Goal: Use online tool/utility: Utilize a website feature to perform a specific function

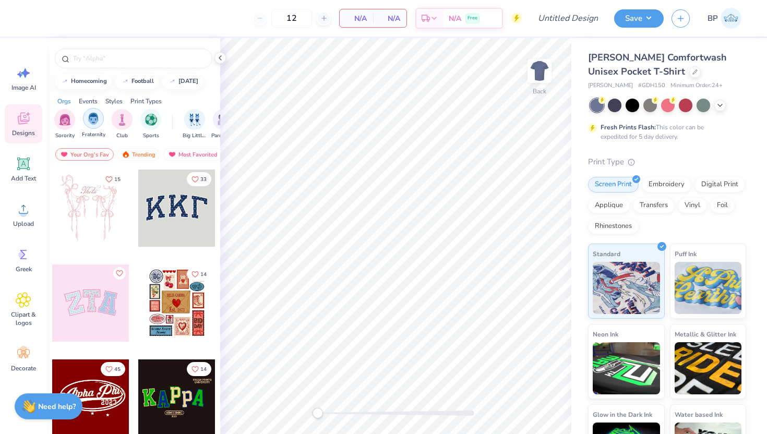
click at [94, 118] on img "filter for Fraternity" at bounding box center [93, 119] width 11 height 12
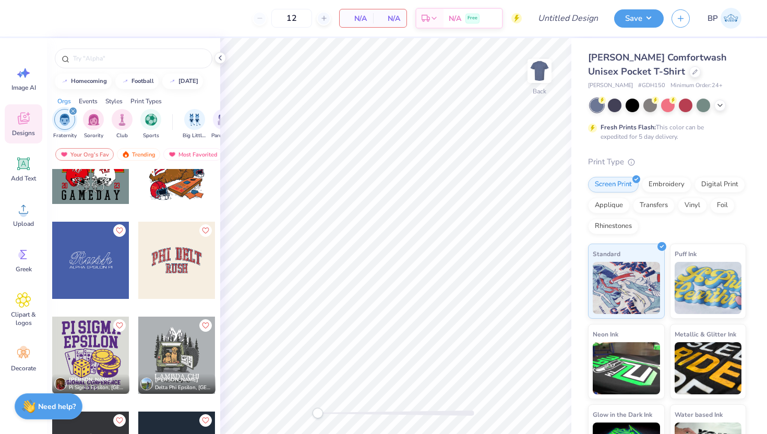
scroll to position [2415, 0]
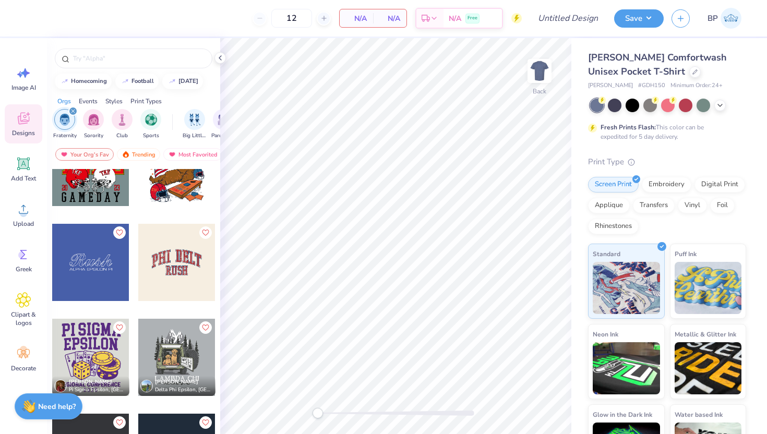
click at [57, 235] on div at bounding box center [90, 262] width 77 height 77
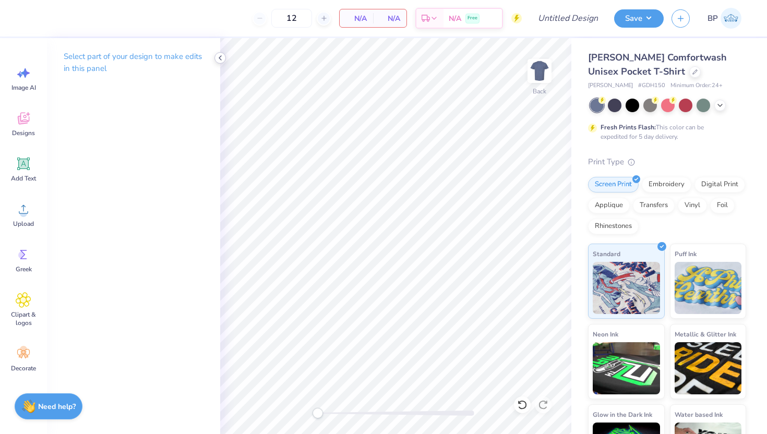
click at [222, 56] on icon at bounding box center [220, 58] width 8 height 8
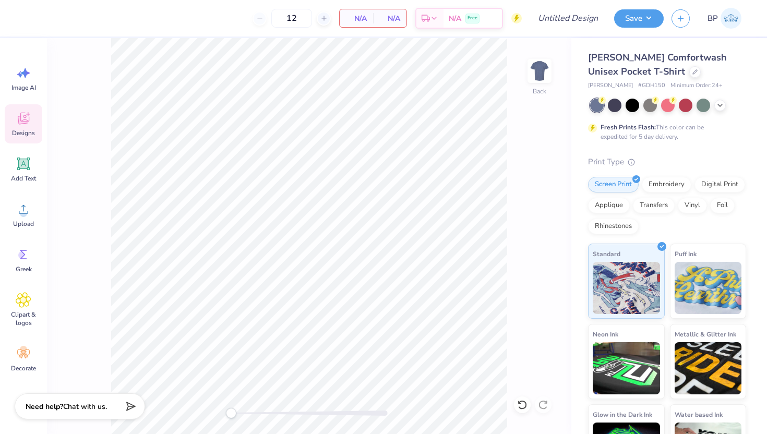
click at [29, 123] on icon at bounding box center [24, 119] width 16 height 16
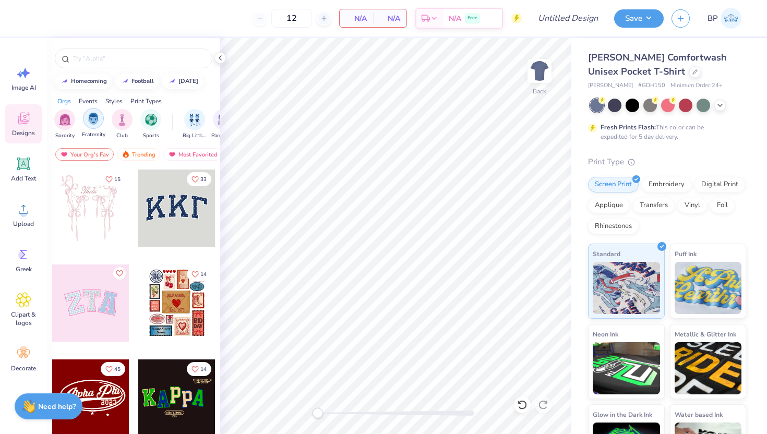
click at [89, 120] on img "filter for Fraternity" at bounding box center [93, 119] width 11 height 12
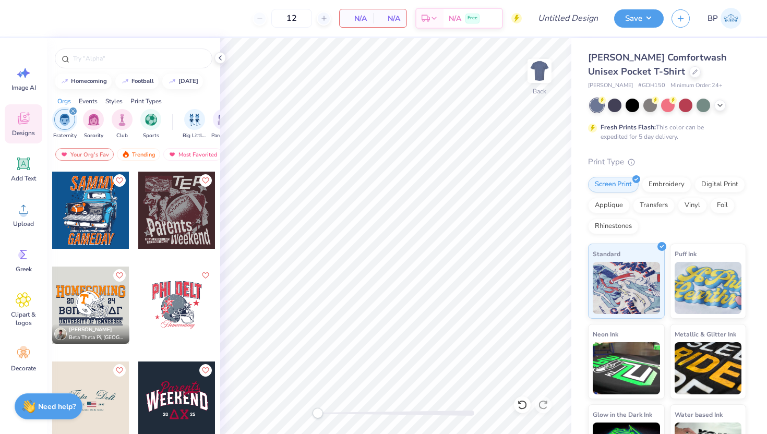
scroll to position [951, 0]
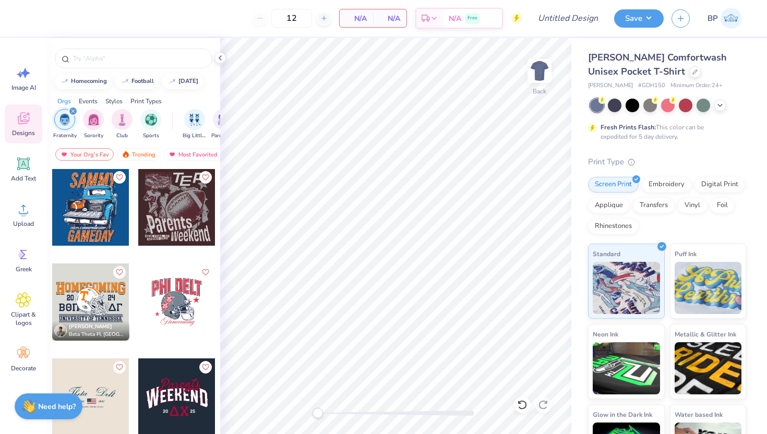
click at [175, 259] on div at bounding box center [177, 215] width 78 height 94
click at [185, 281] on div at bounding box center [176, 302] width 77 height 77
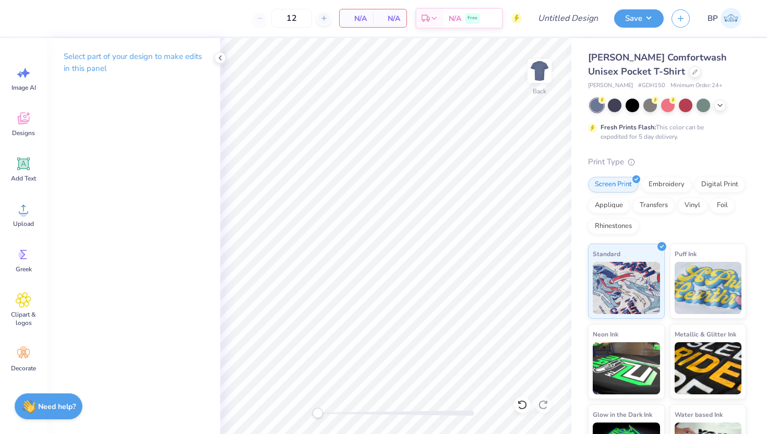
click at [218, 63] on div "Select part of your design to make edits in this panel" at bounding box center [133, 66] width 173 height 57
click at [523, 407] on icon at bounding box center [522, 405] width 10 height 10
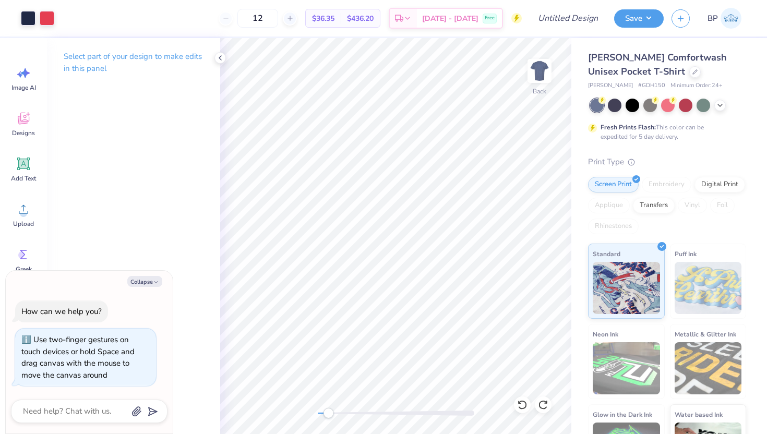
drag, startPoint x: 320, startPoint y: 411, endPoint x: 328, endPoint y: 411, distance: 7.8
click at [328, 412] on div "Accessibility label" at bounding box center [328, 413] width 10 height 10
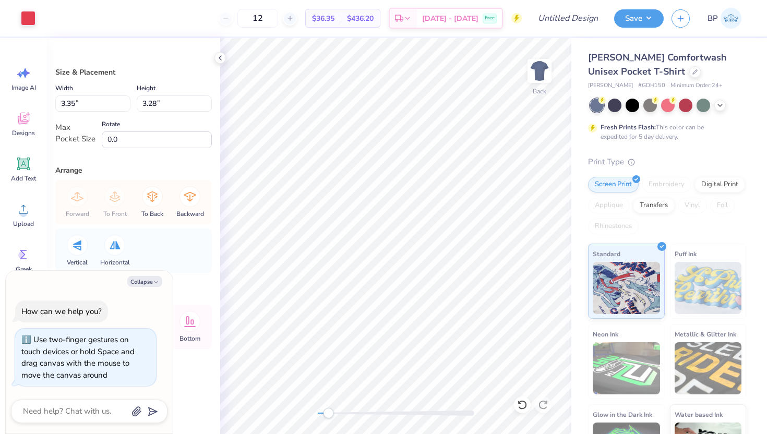
type textarea "x"
type input "3.44"
type input "2.94"
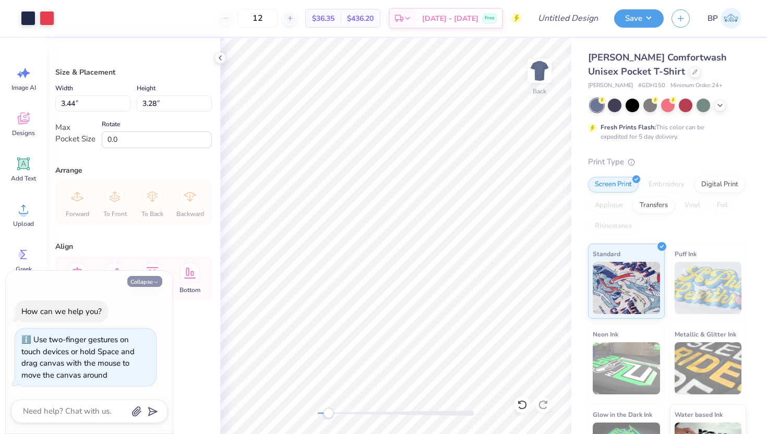
click at [153, 277] on button "Collapse" at bounding box center [144, 281] width 35 height 11
type textarea "x"
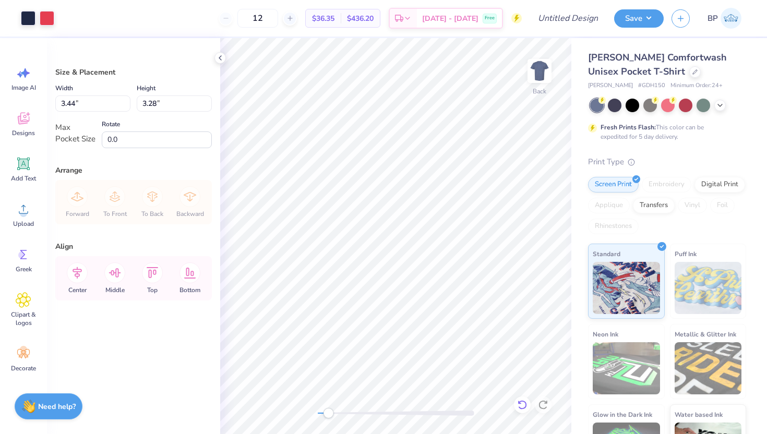
click at [524, 403] on icon at bounding box center [522, 405] width 10 height 10
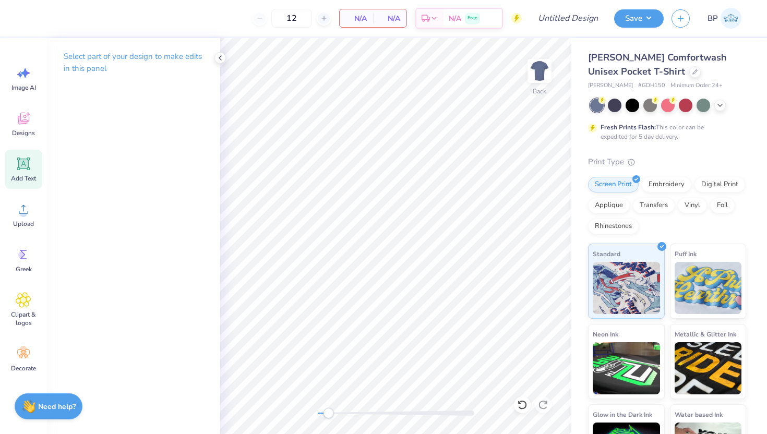
click at [20, 174] on div "Add Text" at bounding box center [24, 169] width 38 height 39
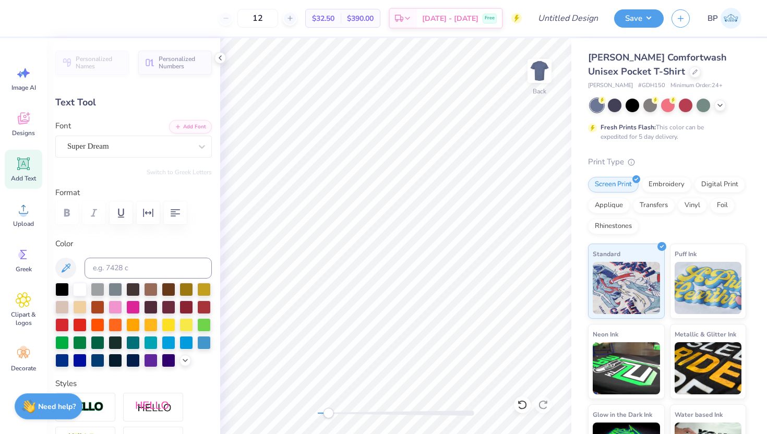
type textarea "T"
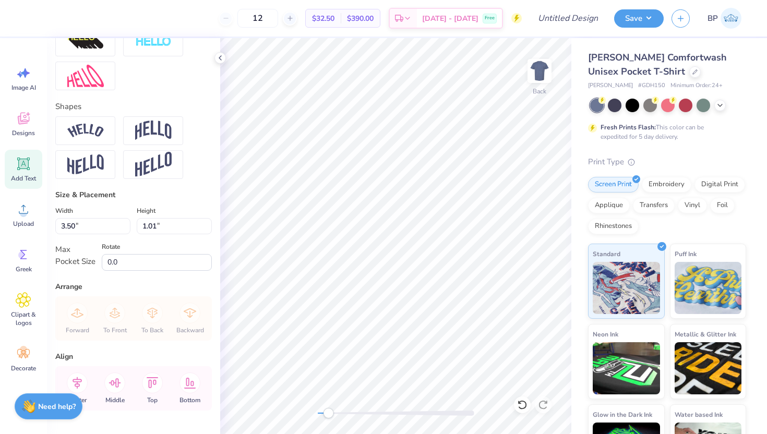
scroll to position [427, 0]
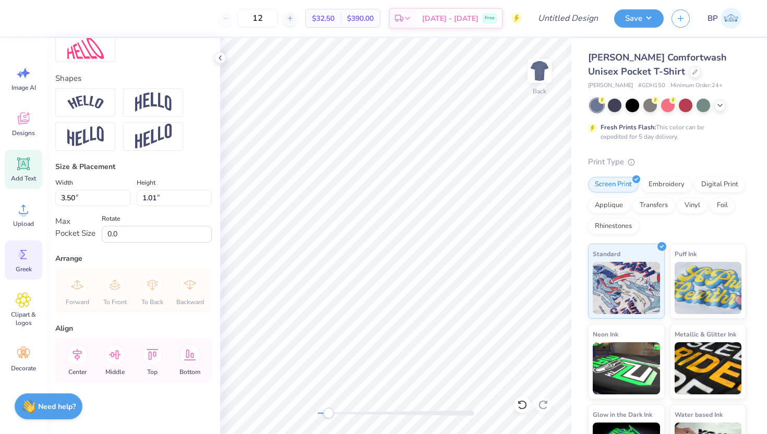
click at [21, 256] on circle at bounding box center [21, 255] width 7 height 7
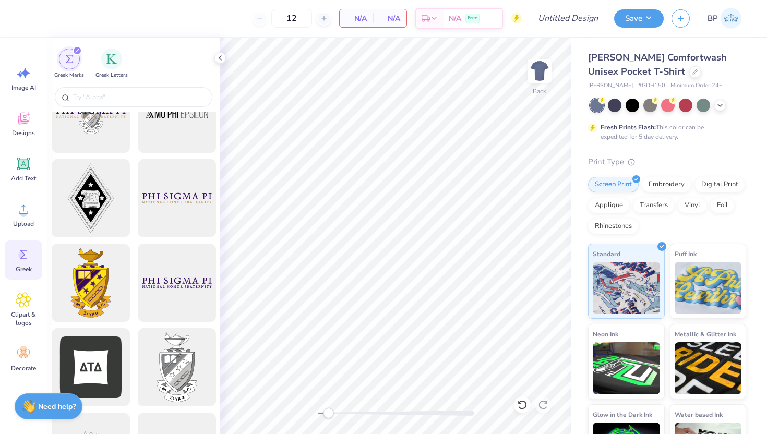
scroll to position [208, 0]
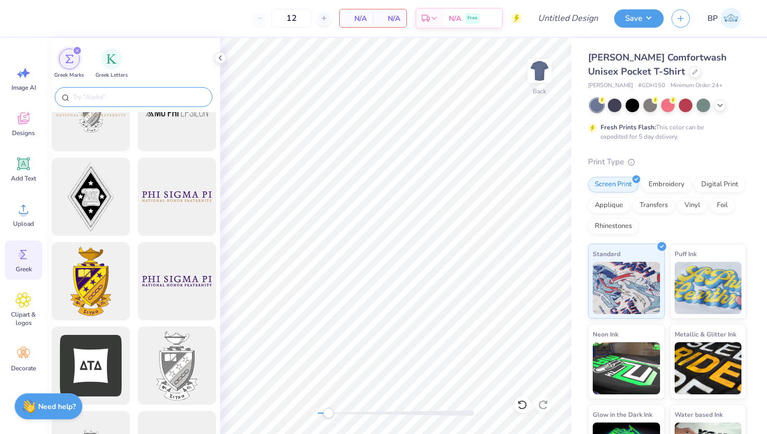
click at [170, 99] on input "text" at bounding box center [139, 97] width 134 height 10
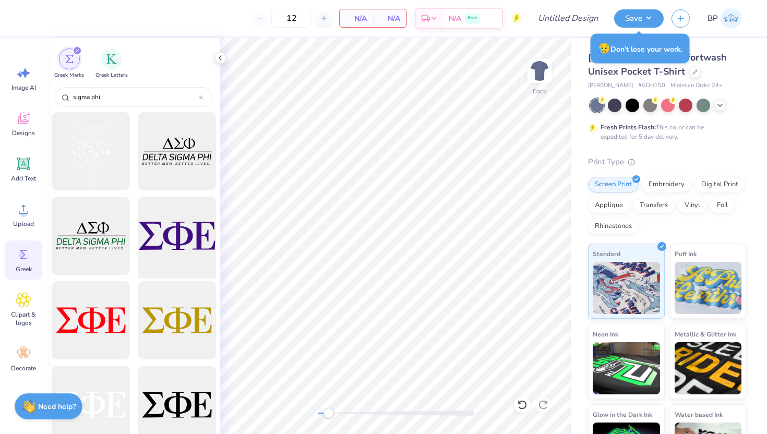
type input "sigma phi"
click at [184, 251] on div at bounding box center [177, 236] width 86 height 86
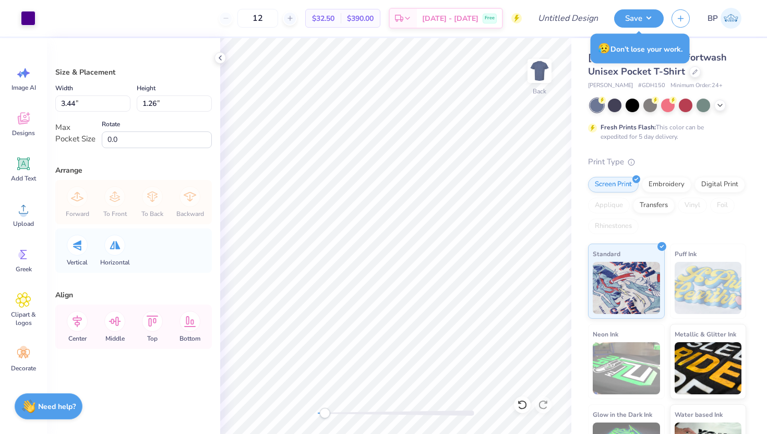
click at [325, 414] on div "Accessibility label" at bounding box center [324, 413] width 10 height 10
click at [719, 107] on icon at bounding box center [720, 104] width 8 height 8
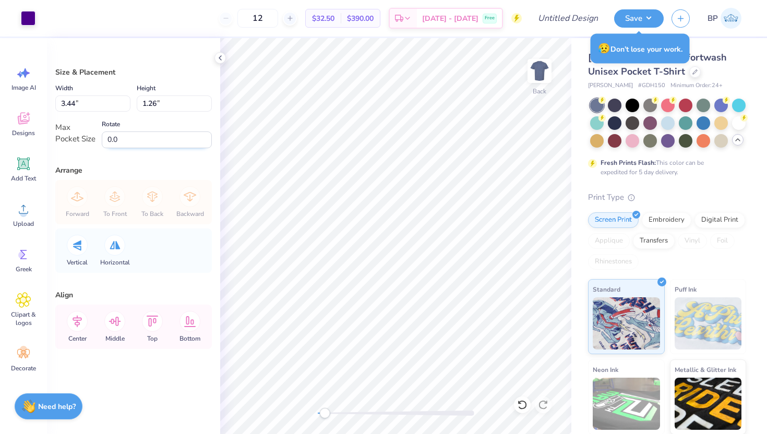
click at [152, 136] on input "0.0" at bounding box center [157, 140] width 110 height 17
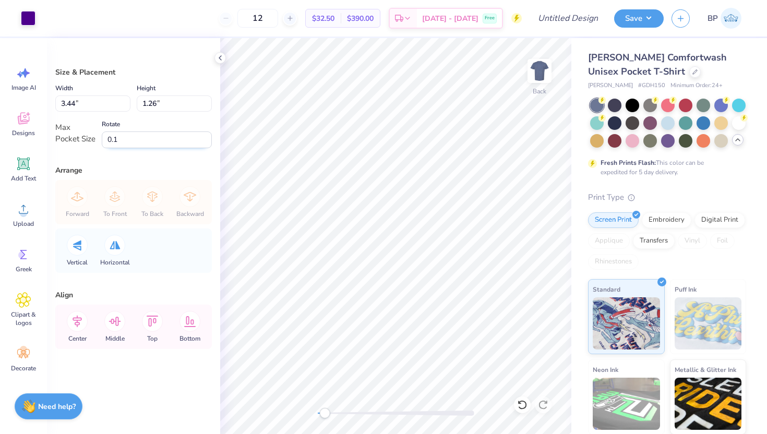
click at [206, 136] on input "0.1" at bounding box center [157, 140] width 110 height 17
click at [206, 136] on input "0.2" at bounding box center [157, 140] width 110 height 17
click at [206, 136] on input "0.3" at bounding box center [157, 140] width 110 height 17
click at [209, 144] on input "0.2" at bounding box center [157, 140] width 110 height 17
click at [209, 144] on input "0.1" at bounding box center [157, 140] width 110 height 17
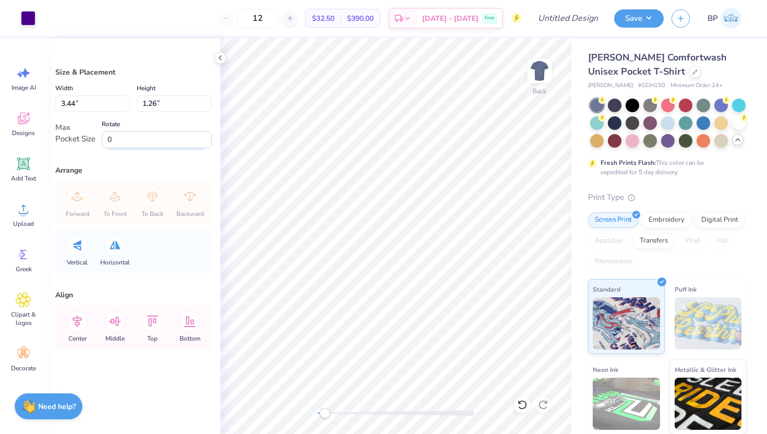
click at [209, 144] on input "0" at bounding box center [157, 140] width 110 height 17
click at [207, 137] on input "5" at bounding box center [157, 140] width 110 height 17
click at [208, 142] on input "-0.1" at bounding box center [157, 140] width 110 height 17
click at [208, 144] on input "-0.2" at bounding box center [157, 140] width 110 height 17
click at [208, 144] on input "-0.3" at bounding box center [157, 140] width 110 height 17
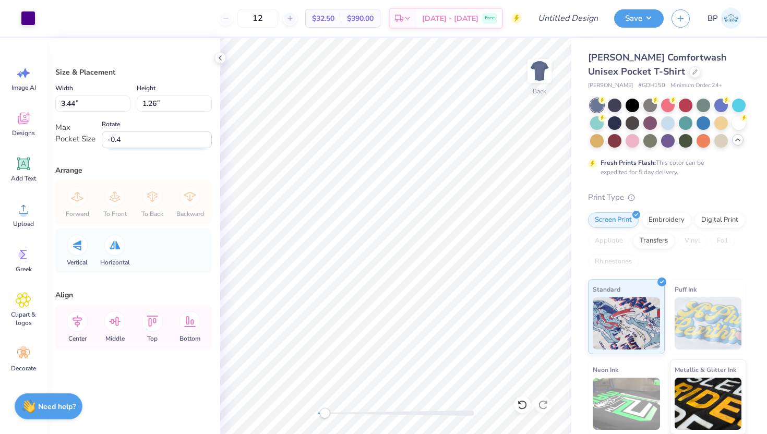
click at [208, 144] on input "-0.4" at bounding box center [157, 140] width 110 height 17
click at [207, 136] on input "-0.3" at bounding box center [157, 140] width 110 height 17
click at [207, 136] on input "-0.2" at bounding box center [157, 140] width 110 height 17
click at [207, 136] on input "-0.1" at bounding box center [157, 140] width 110 height 17
type input "0"
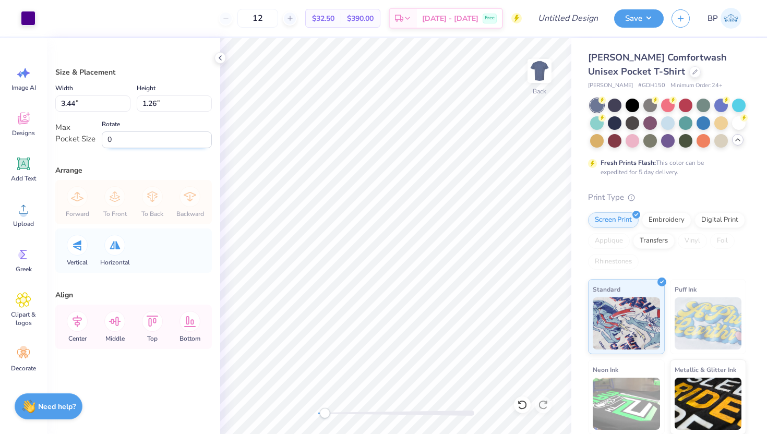
click at [207, 136] on input "0" at bounding box center [157, 140] width 110 height 17
click at [27, 133] on span "Designs" at bounding box center [23, 133] width 23 height 8
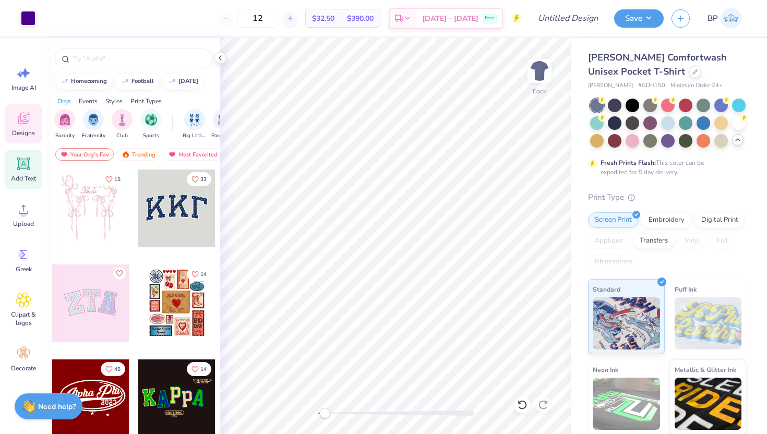
click at [26, 169] on icon at bounding box center [23, 164] width 13 height 13
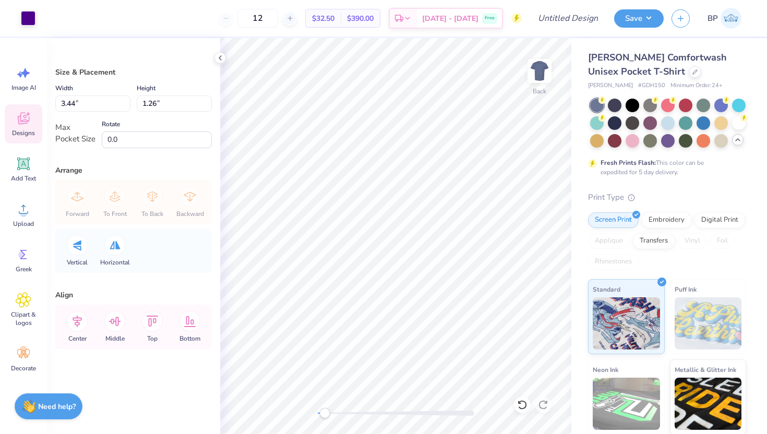
click at [33, 109] on div "Designs" at bounding box center [24, 123] width 38 height 39
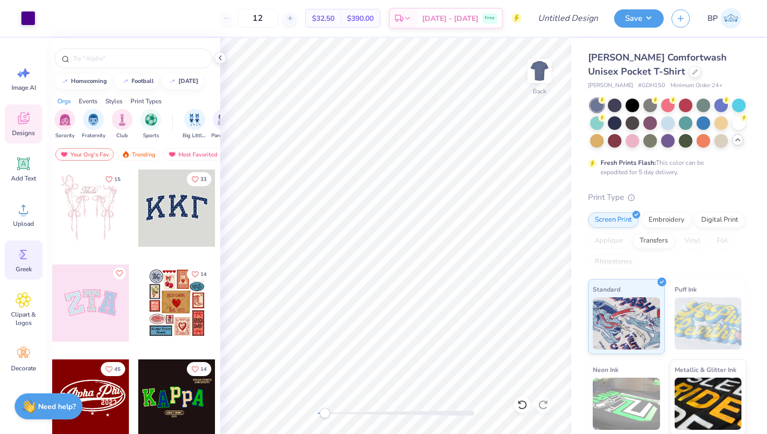
click at [26, 246] on div "Greek" at bounding box center [24, 260] width 38 height 39
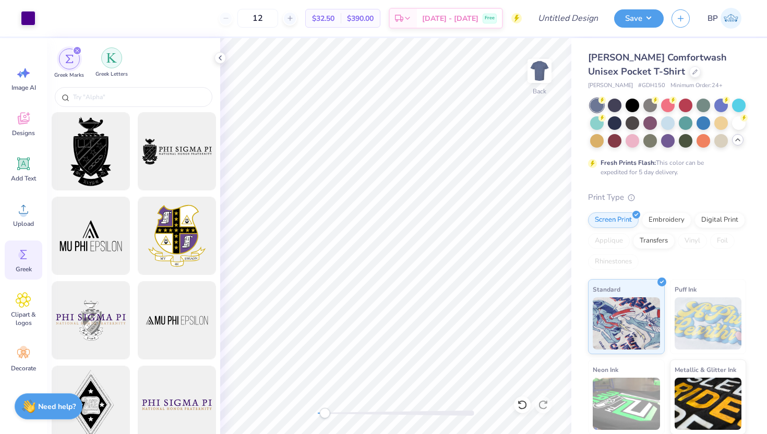
click at [107, 62] on img "filter for Greek Letters" at bounding box center [111, 58] width 10 height 10
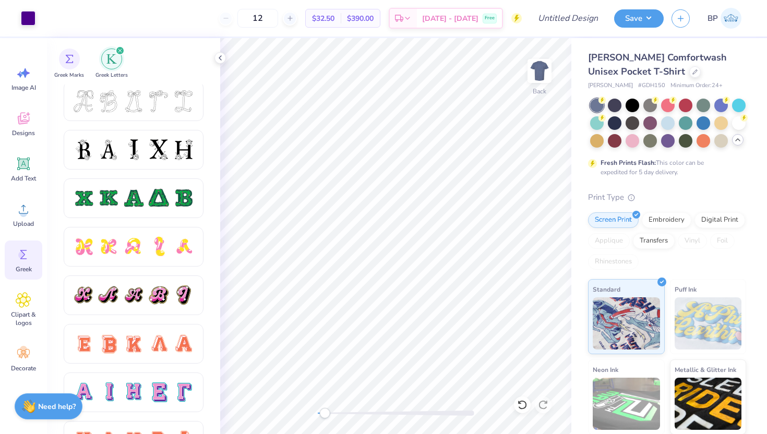
scroll to position [0, 0]
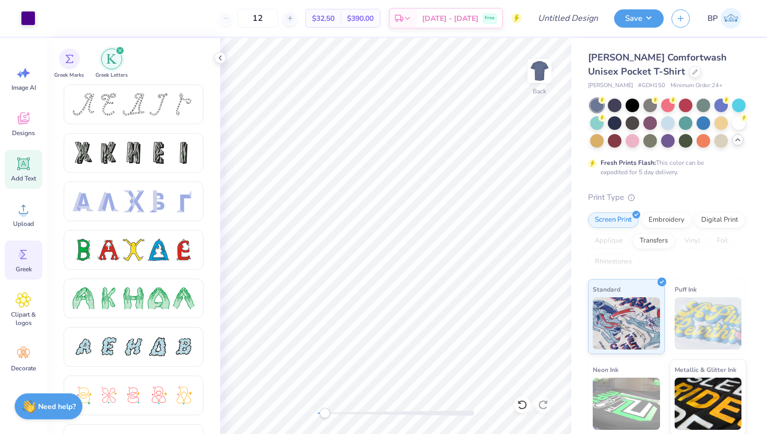
click at [22, 156] on icon at bounding box center [24, 164] width 16 height 16
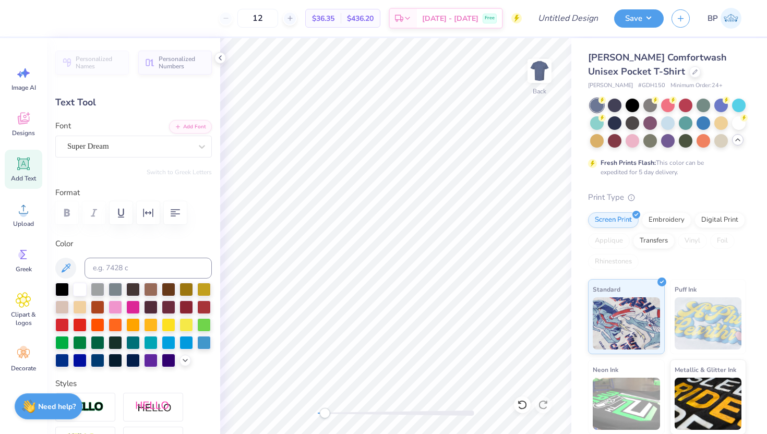
type textarea "T"
type textarea "E"
click at [128, 144] on div "Super Dream" at bounding box center [129, 146] width 126 height 16
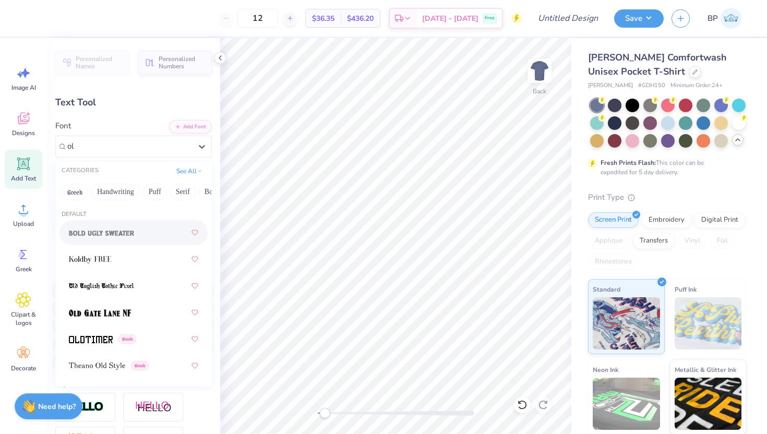
type input "o"
type input "v"
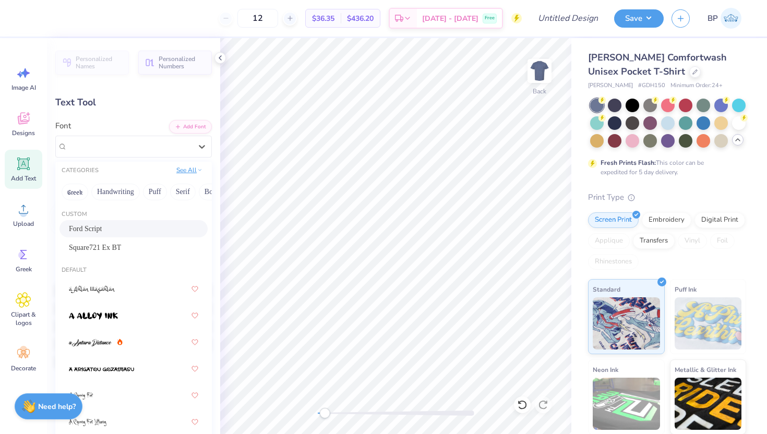
click at [187, 169] on button "See All" at bounding box center [189, 170] width 32 height 10
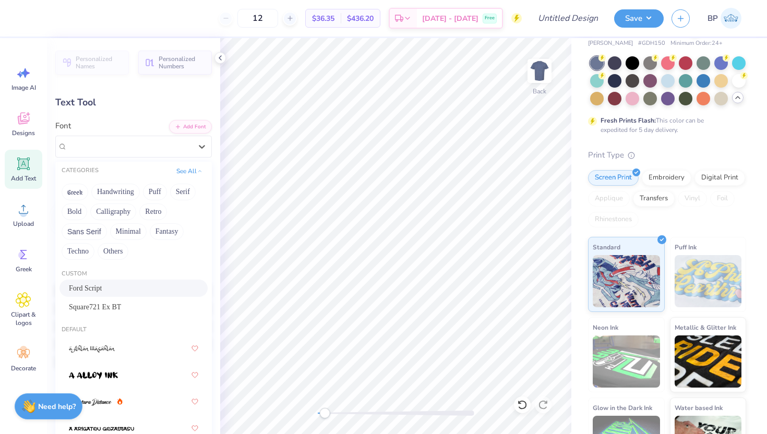
scroll to position [81, 0]
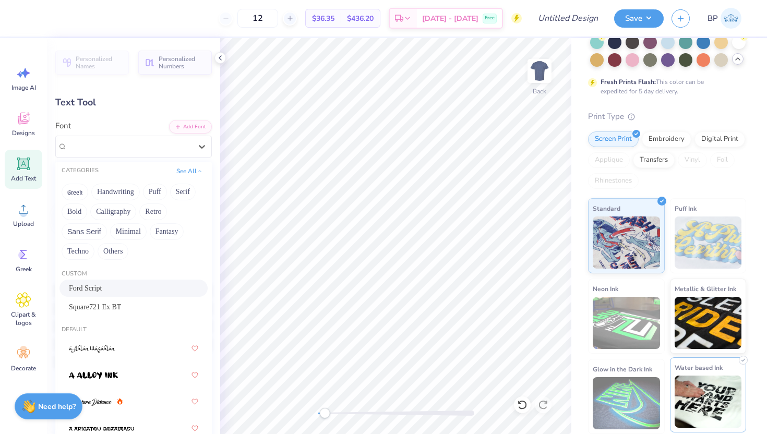
click at [698, 403] on img at bounding box center [708, 402] width 67 height 52
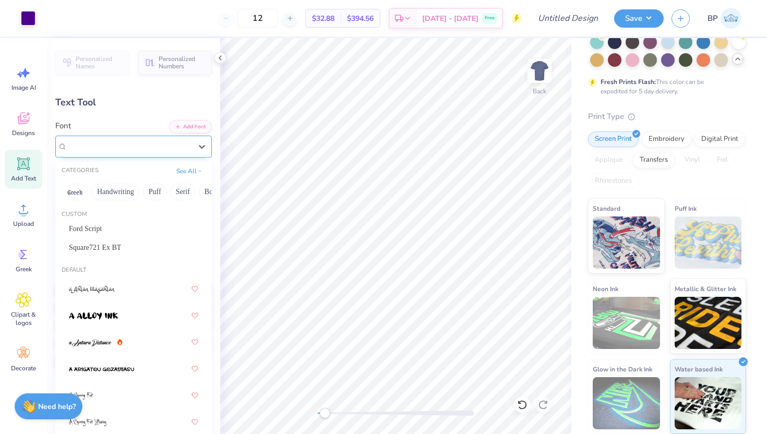
click at [131, 143] on div "Super Dream" at bounding box center [129, 146] width 126 height 16
click at [131, 142] on div "Super Dream" at bounding box center [129, 146] width 124 height 12
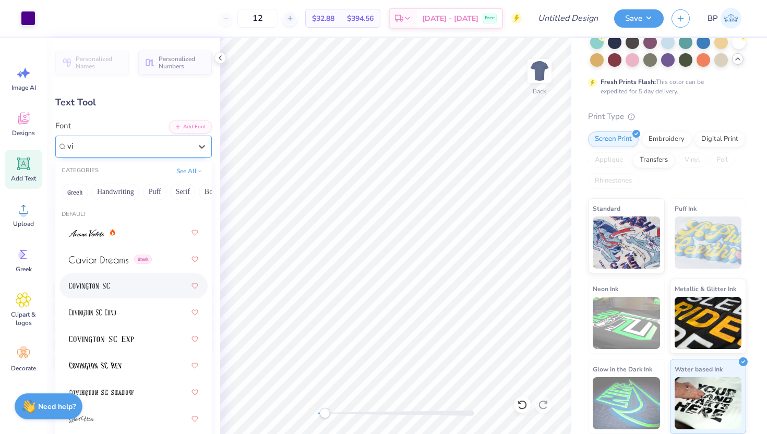
type input "v"
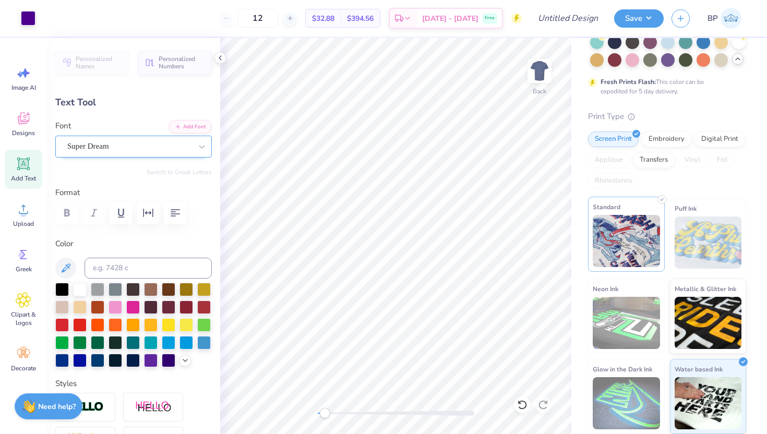
click at [634, 234] on img at bounding box center [626, 241] width 67 height 52
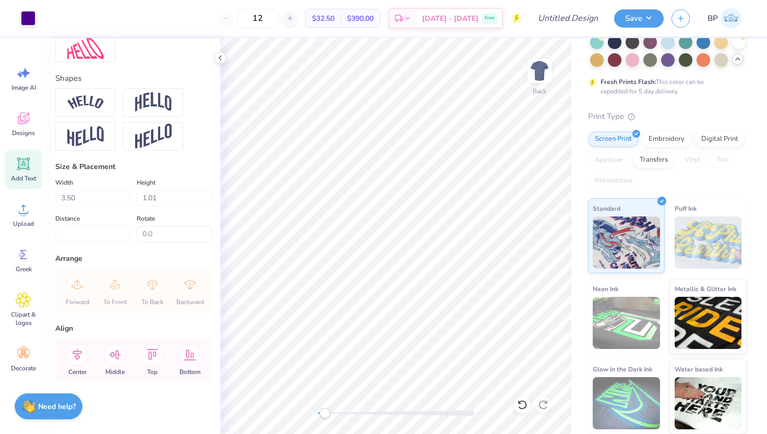
scroll to position [0, 0]
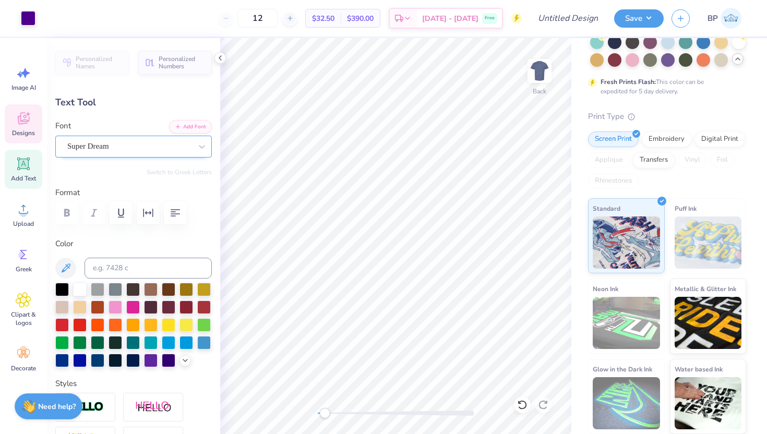
click at [18, 121] on icon at bounding box center [24, 119] width 16 height 16
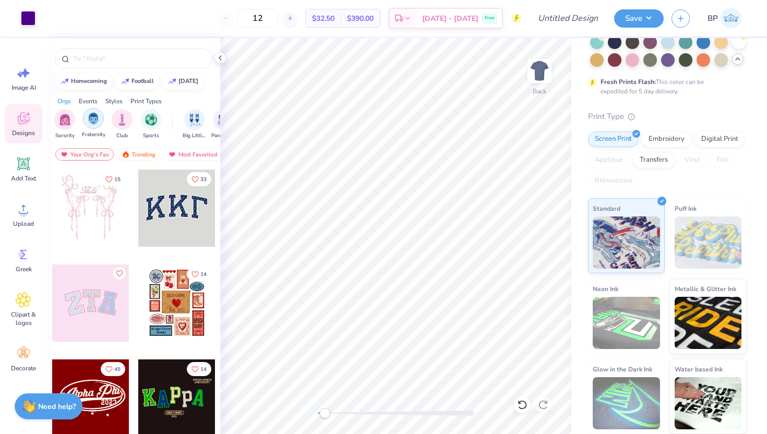
click at [93, 123] on img "filter for Fraternity" at bounding box center [93, 119] width 11 height 12
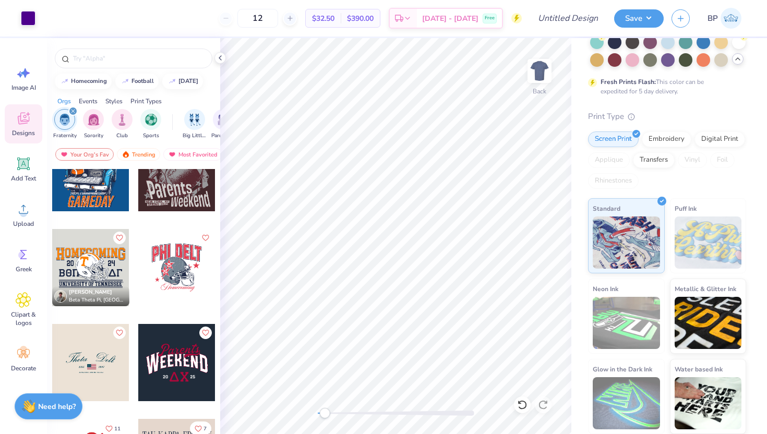
scroll to position [993, 0]
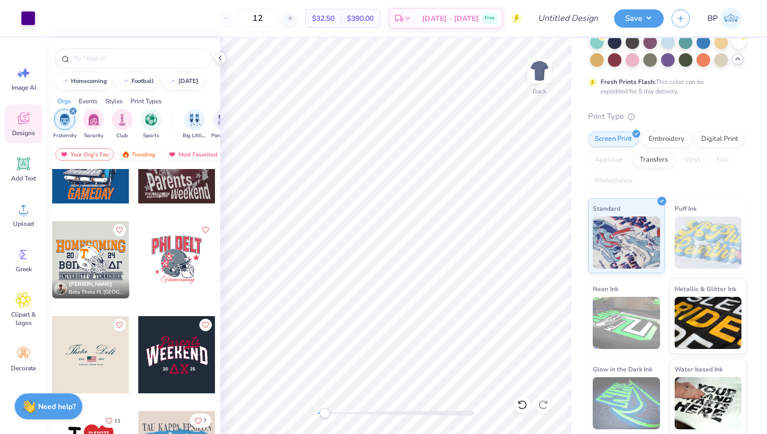
click at [181, 242] on div at bounding box center [176, 259] width 77 height 77
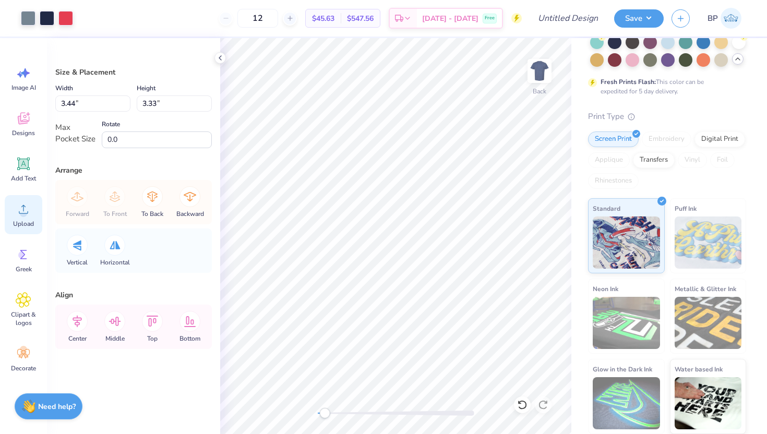
scroll to position [6, 0]
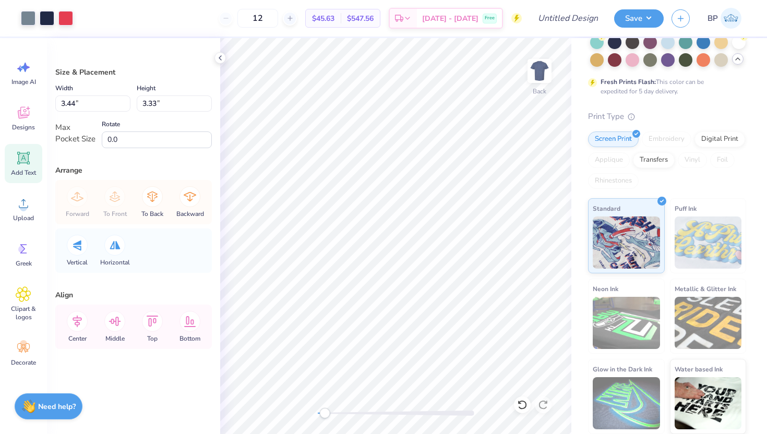
click at [27, 176] on span "Add Text" at bounding box center [23, 173] width 25 height 8
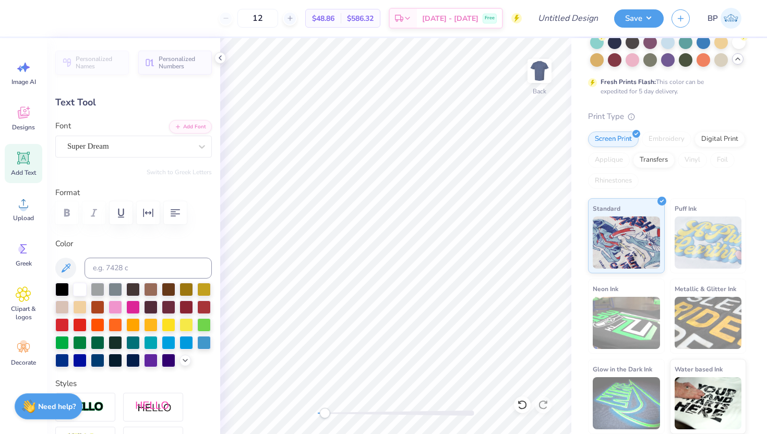
type input "1.20"
type input "0.35"
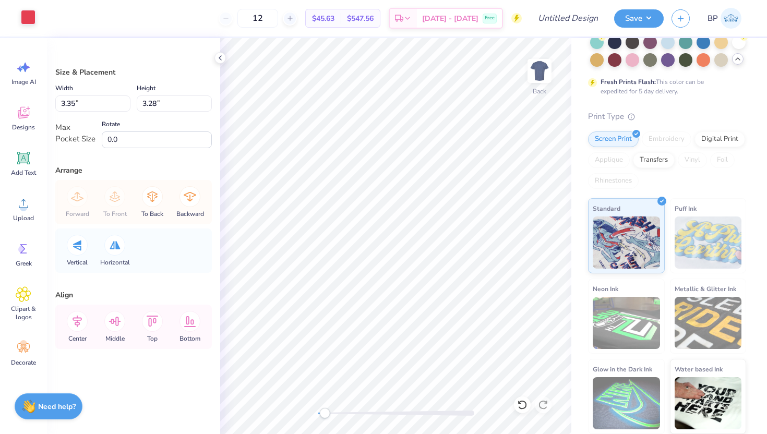
click at [27, 16] on div at bounding box center [28, 17] width 15 height 15
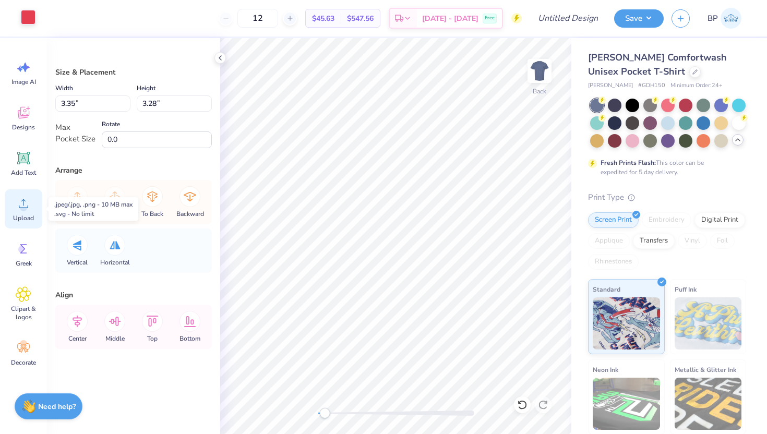
click at [30, 213] on div "Upload" at bounding box center [24, 208] width 38 height 39
click at [33, 133] on div "Designs" at bounding box center [24, 118] width 38 height 39
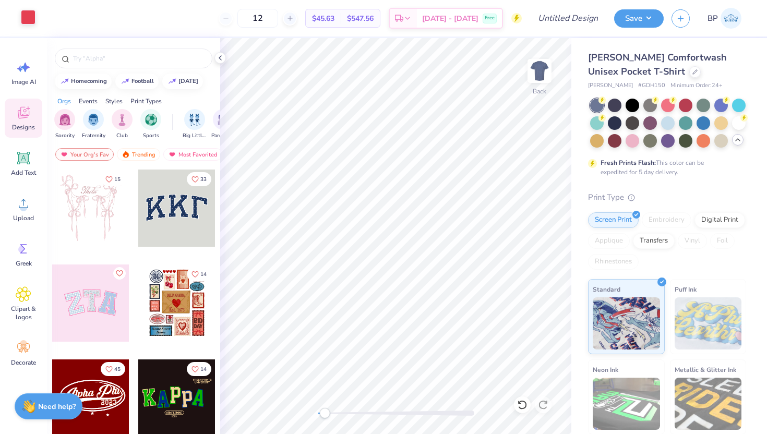
click at [18, 188] on div "Image AI Designs Add Text Upload Greek Clipart & logos Decorate" at bounding box center [24, 213] width 38 height 320
click at [29, 144] on div "Add Text" at bounding box center [24, 163] width 38 height 39
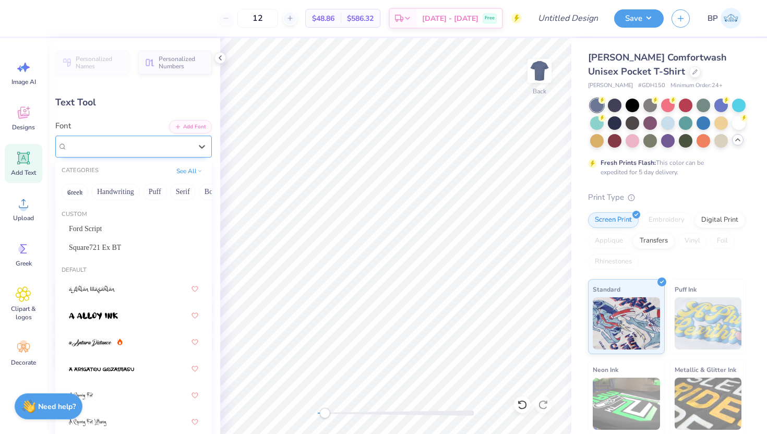
click at [108, 150] on div "Super Dream" at bounding box center [129, 146] width 126 height 16
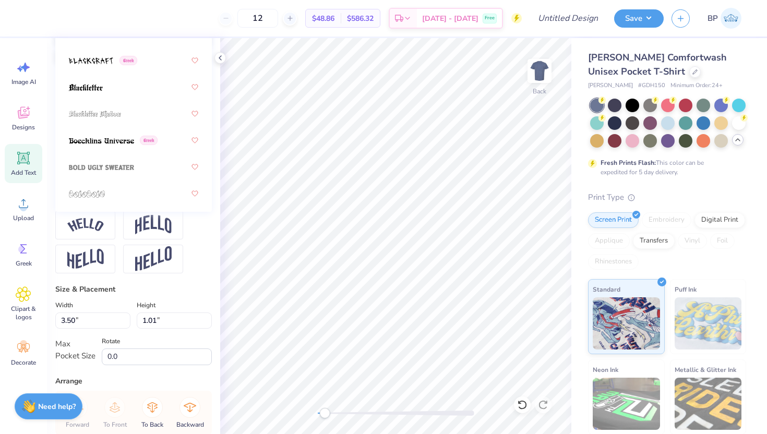
scroll to position [697, 0]
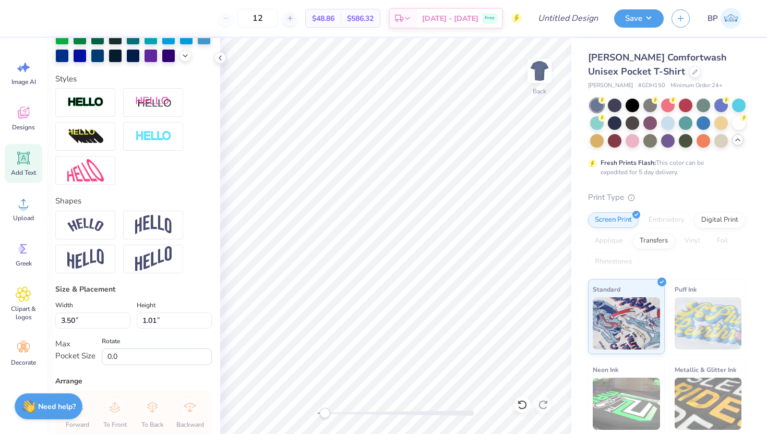
type textarea "T"
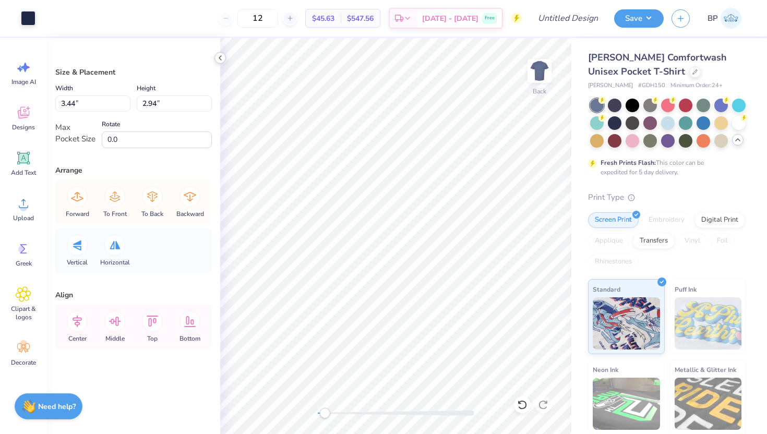
click at [216, 58] on div at bounding box center [219, 57] width 11 height 11
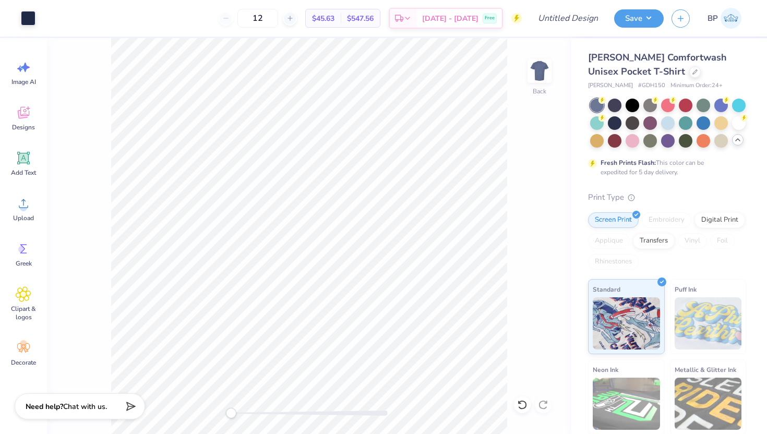
click at [201, 413] on div "Back" at bounding box center [309, 236] width 524 height 396
click at [28, 127] on span "Designs" at bounding box center [23, 127] width 23 height 8
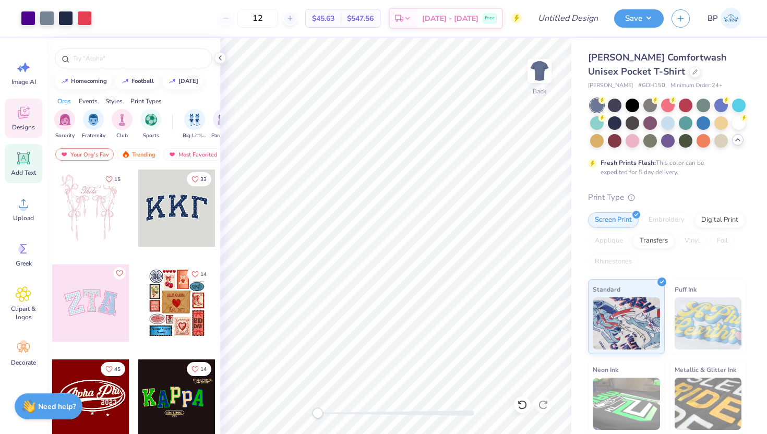
click at [30, 160] on icon at bounding box center [24, 158] width 16 height 16
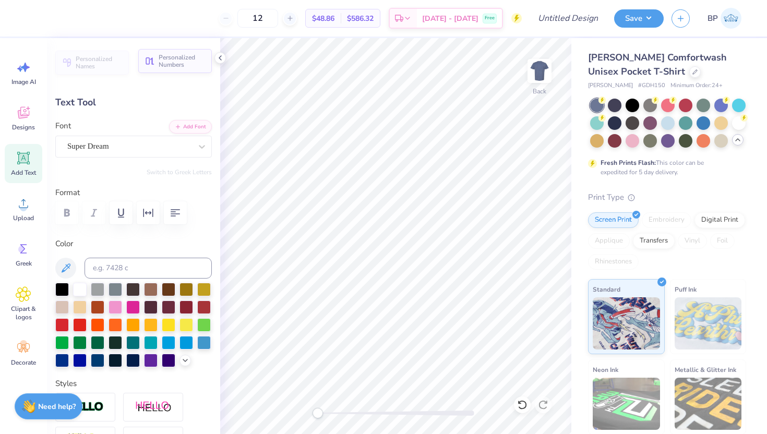
click at [167, 62] on span "Personalized Numbers" at bounding box center [182, 61] width 47 height 15
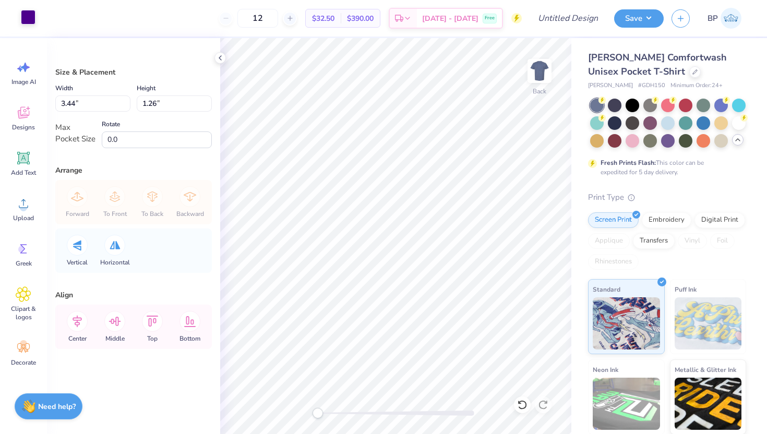
click at [28, 20] on div at bounding box center [28, 17] width 15 height 15
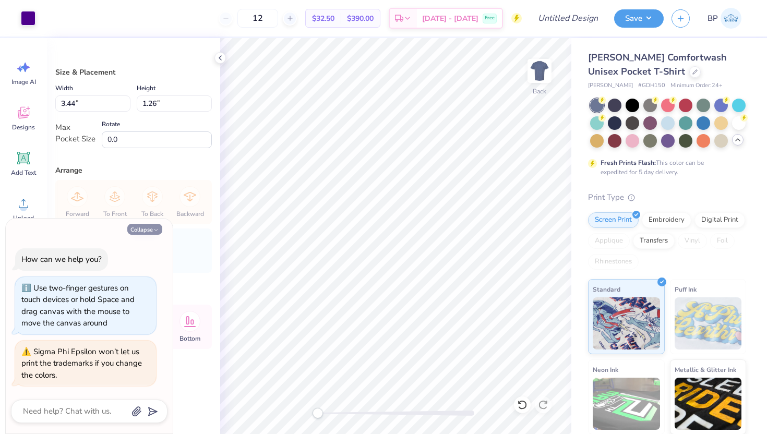
click at [150, 229] on button "Collapse" at bounding box center [144, 229] width 35 height 11
type textarea "x"
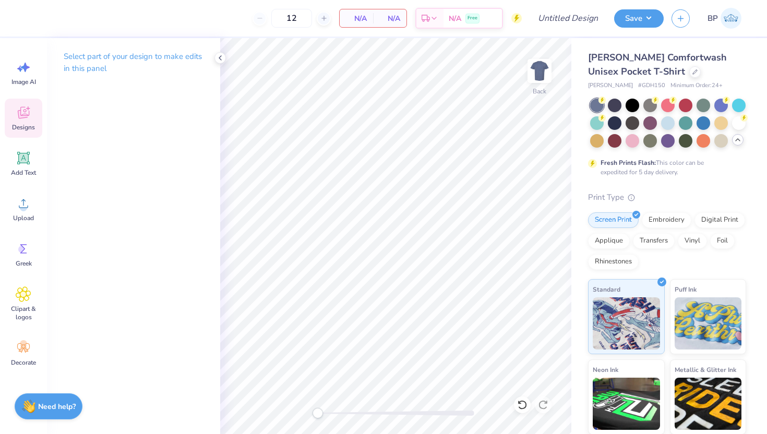
click at [7, 122] on div "Designs" at bounding box center [24, 118] width 38 height 39
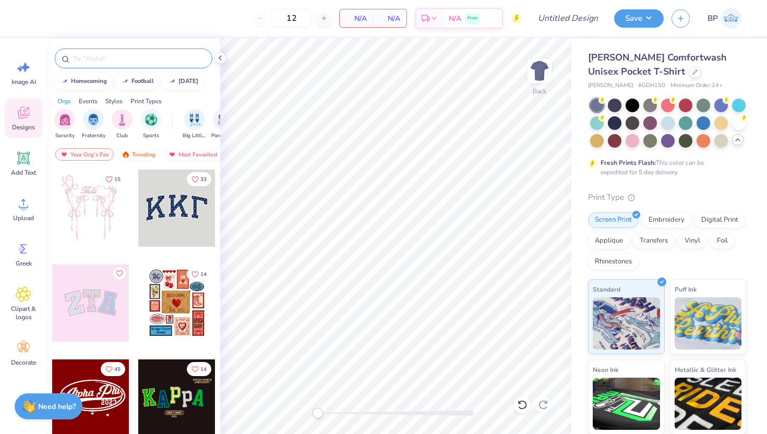
click at [94, 57] on input "text" at bounding box center [139, 58] width 134 height 10
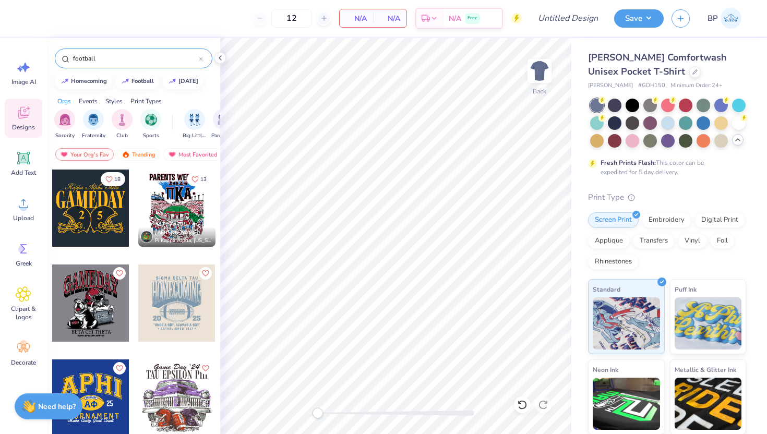
type input "football"
click at [175, 195] on div at bounding box center [176, 208] width 77 height 77
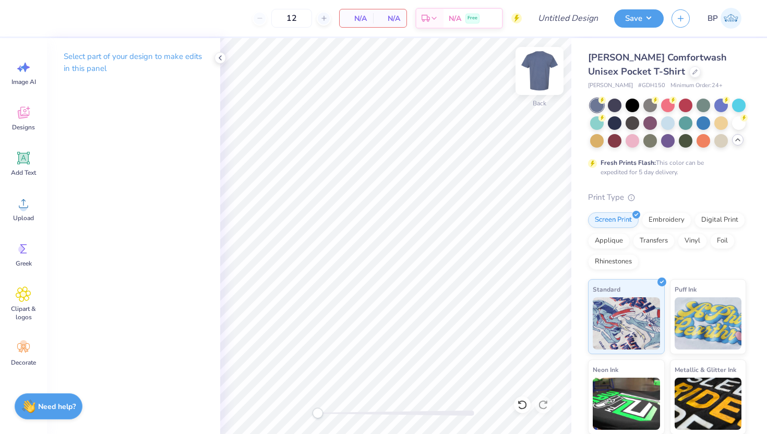
click at [528, 76] on div at bounding box center [540, 71] width 48 height 48
click at [19, 122] on div "Designs" at bounding box center [24, 118] width 38 height 39
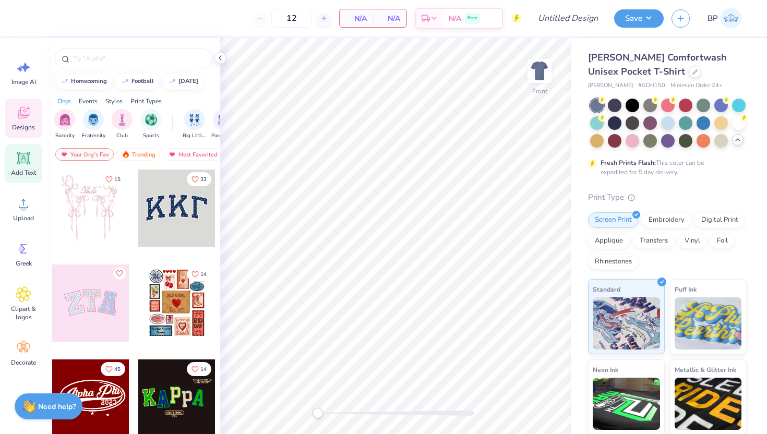
click at [27, 166] on div "Add Text" at bounding box center [24, 163] width 38 height 39
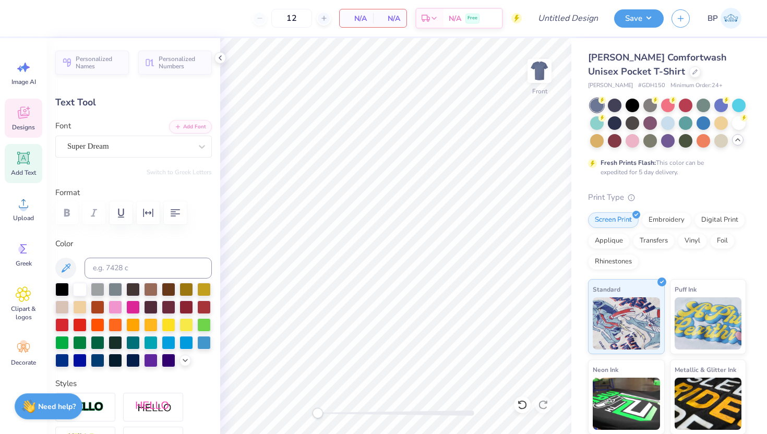
click at [18, 116] on icon at bounding box center [23, 113] width 11 height 12
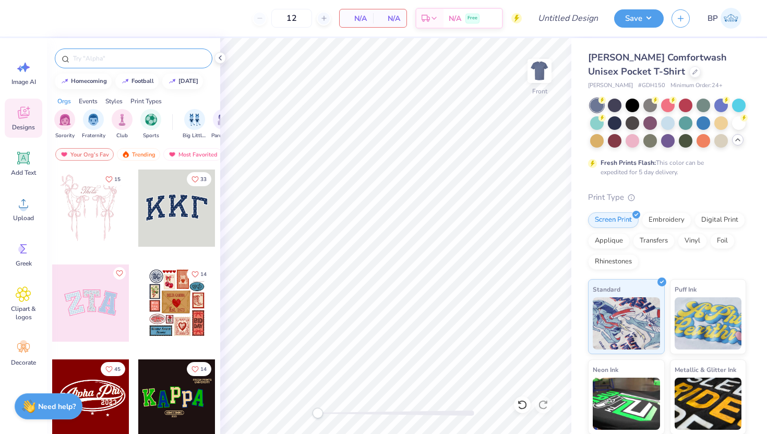
click at [108, 68] on div at bounding box center [134, 59] width 158 height 20
click at [103, 66] on div at bounding box center [134, 59] width 158 height 20
click at [98, 59] on input "text" at bounding box center [139, 58] width 134 height 10
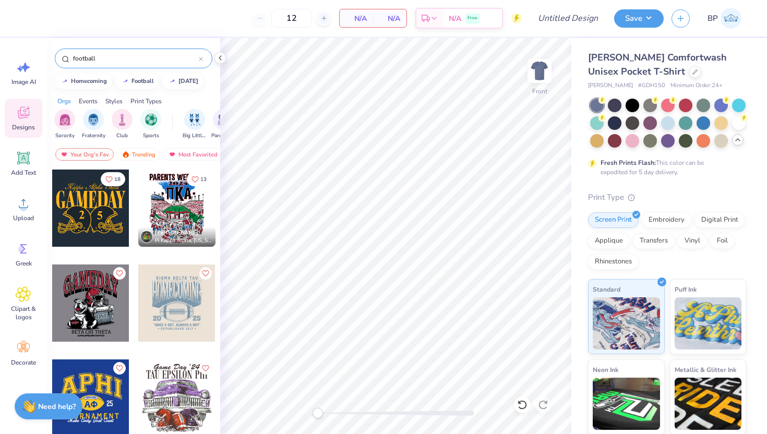
type input "football"
click at [177, 213] on div at bounding box center [176, 208] width 77 height 77
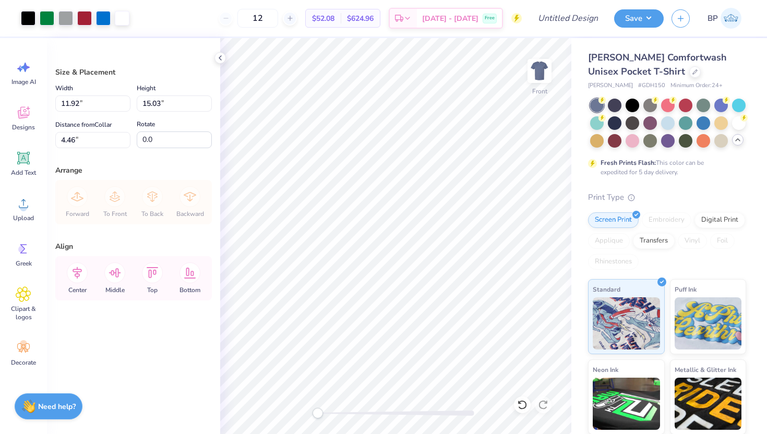
type input "11.92"
type input "15.03"
type input "4.46"
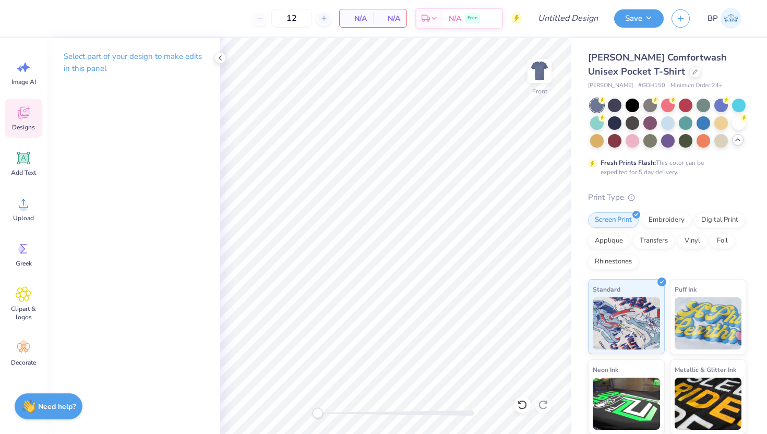
click at [34, 117] on div "Designs" at bounding box center [24, 118] width 38 height 39
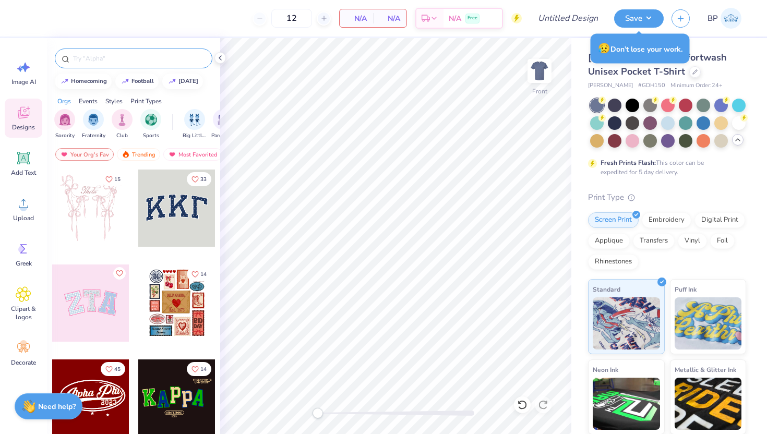
click at [138, 57] on input "text" at bounding box center [139, 58] width 134 height 10
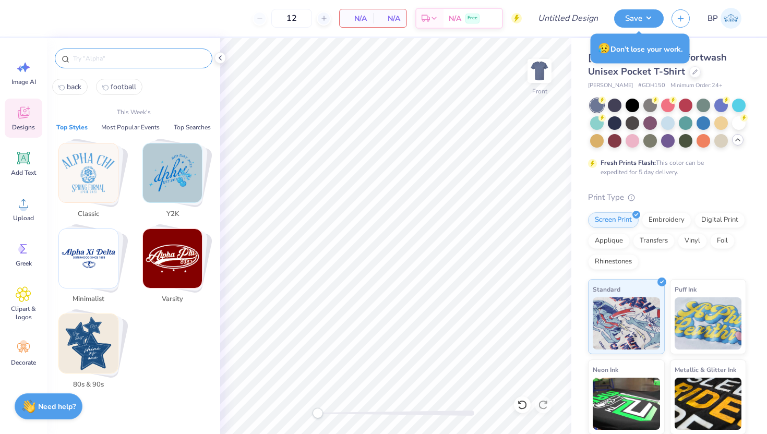
click at [132, 81] on button "football" at bounding box center [119, 87] width 46 height 16
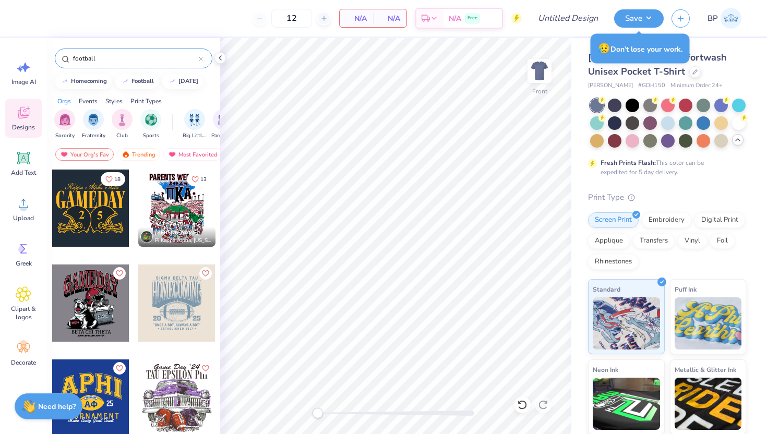
click at [111, 64] on div "football" at bounding box center [134, 59] width 158 height 20
click at [111, 59] on input "football" at bounding box center [135, 58] width 127 height 10
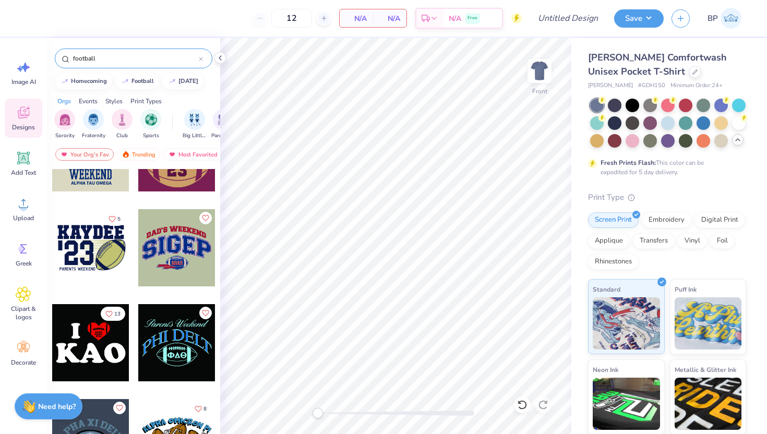
scroll to position [9768, 0]
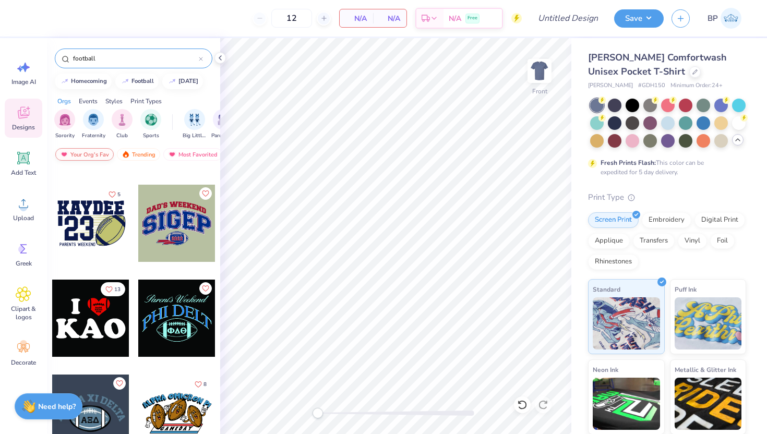
click at [87, 153] on div "Your Org's Fav" at bounding box center [84, 154] width 58 height 13
click at [106, 57] on input "football" at bounding box center [135, 58] width 127 height 10
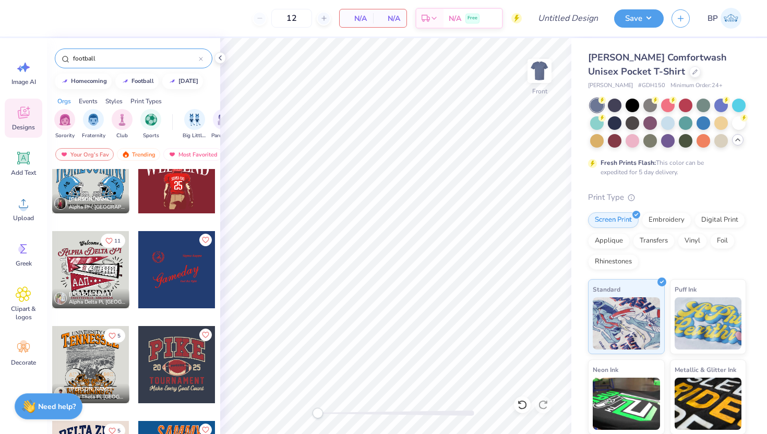
scroll to position [374, 0]
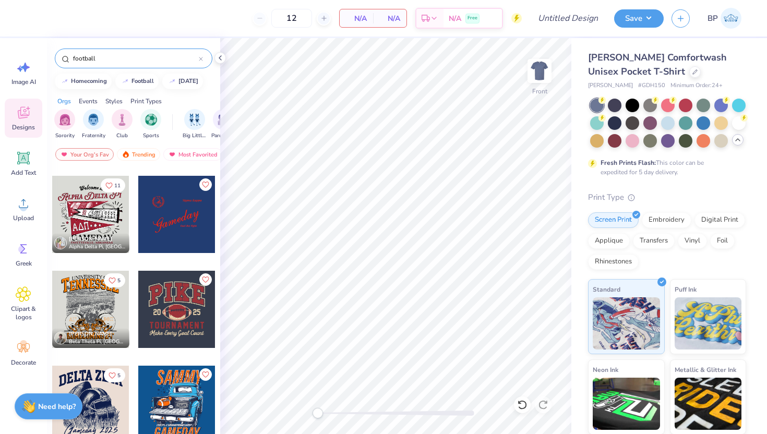
click at [148, 58] on input "football" at bounding box center [135, 58] width 127 height 10
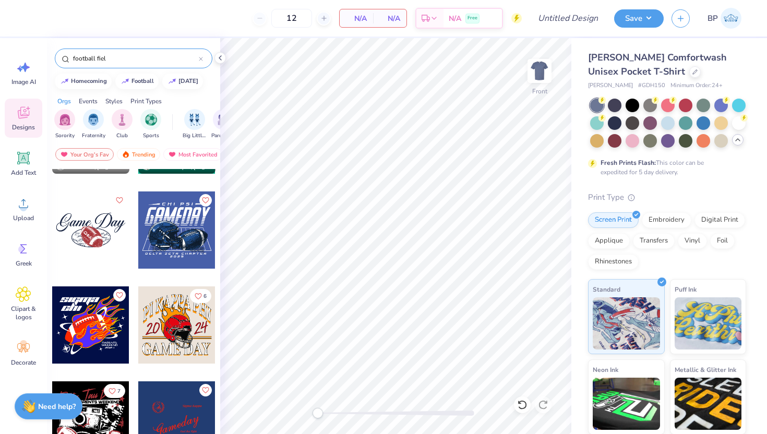
scroll to position [171, 0]
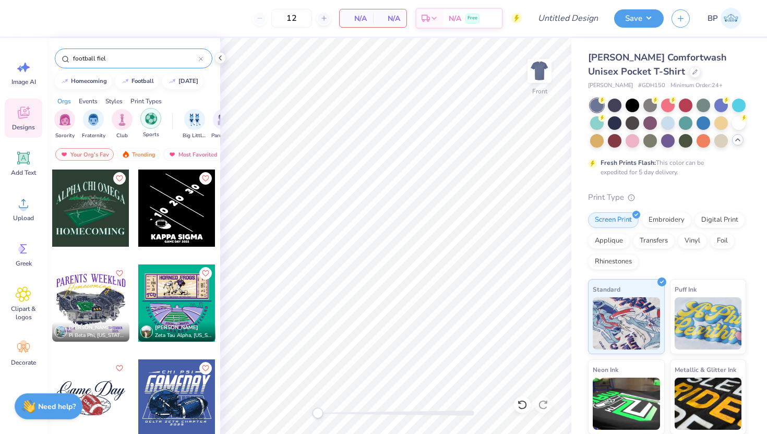
type input "football fiel"
click at [150, 125] on div "filter for Sports" at bounding box center [150, 118] width 21 height 21
click at [201, 58] on icon at bounding box center [201, 59] width 4 height 4
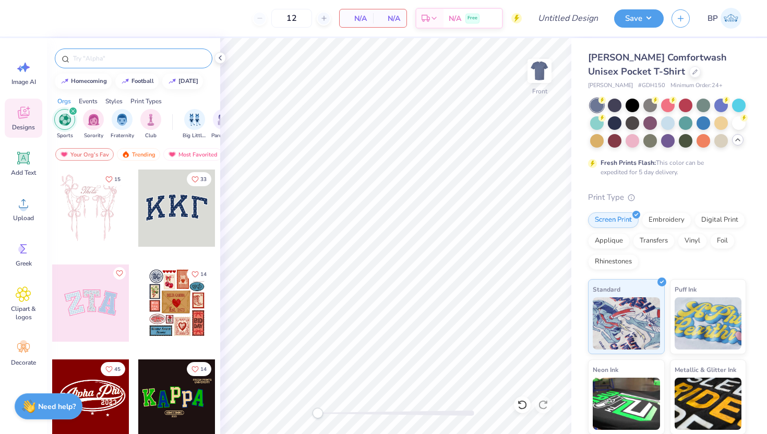
click at [65, 117] on img "filter for Sports" at bounding box center [65, 120] width 12 height 12
click at [156, 124] on div "filter for Sports" at bounding box center [150, 118] width 21 height 21
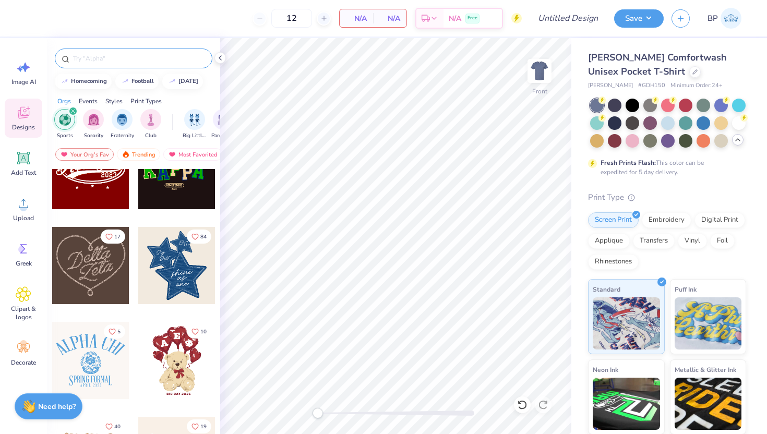
scroll to position [344, 0]
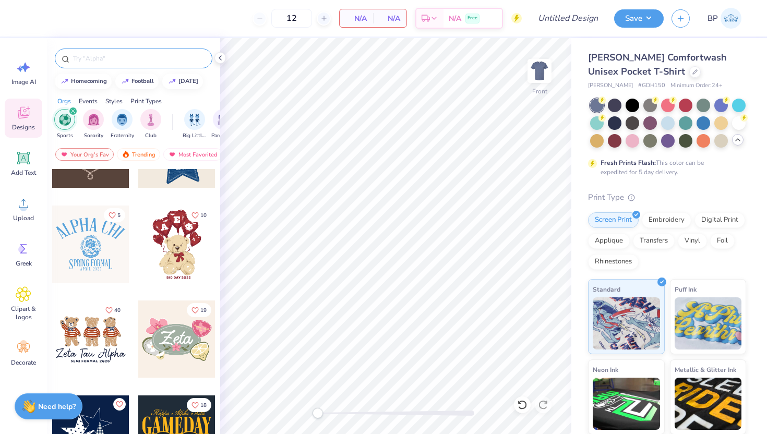
click at [104, 64] on div at bounding box center [134, 59] width 158 height 20
click at [107, 55] on input "text" at bounding box center [139, 58] width 134 height 10
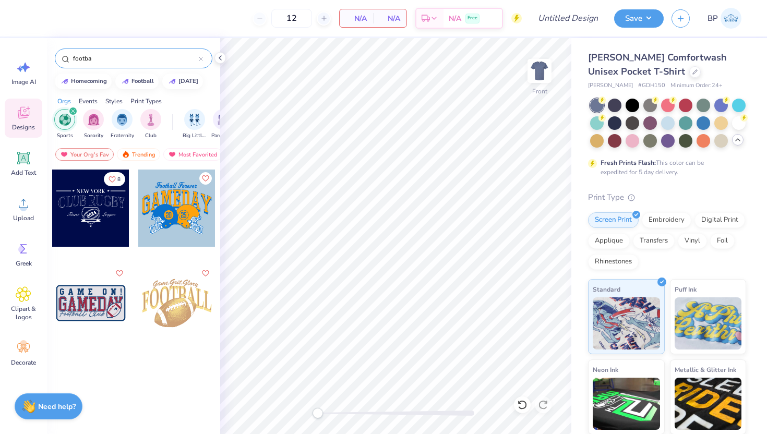
type input "footba"
click at [69, 115] on div "filter for Sports" at bounding box center [72, 110] width 9 height 9
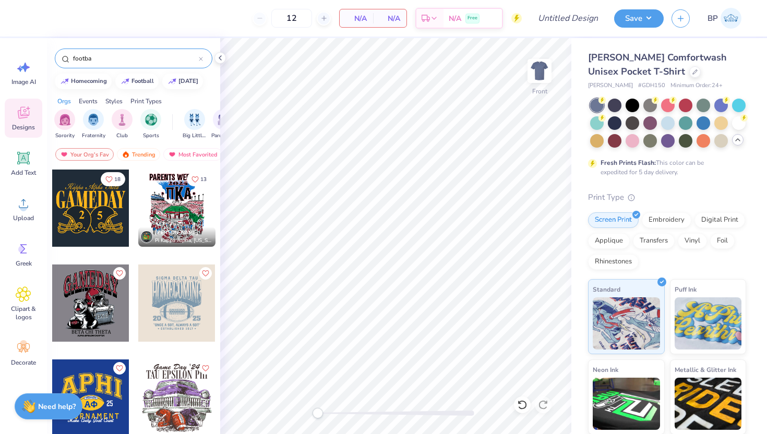
click at [169, 204] on div at bounding box center [176, 208] width 77 height 77
